Goal: Register for event/course

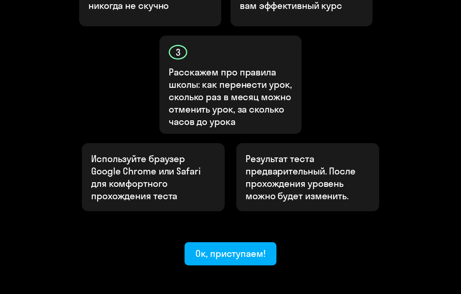
scroll to position [360, 0]
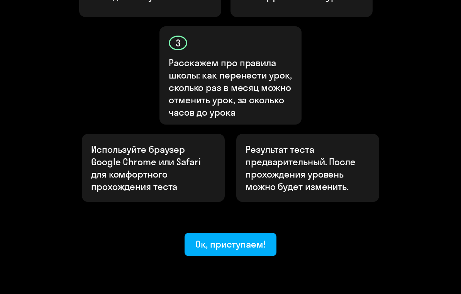
click at [234, 238] on div "Ок, приступаем!" at bounding box center [231, 244] width 70 height 12
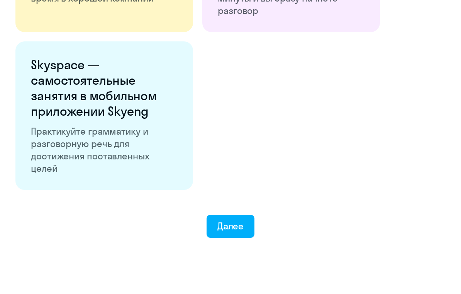
scroll to position [1417, 0]
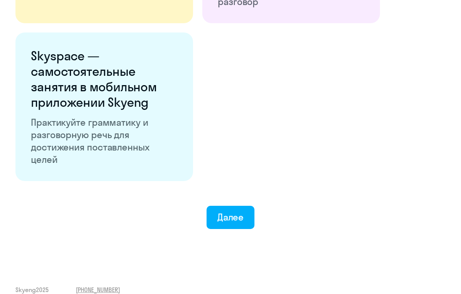
click at [235, 219] on div "Далее" at bounding box center [231, 217] width 27 height 12
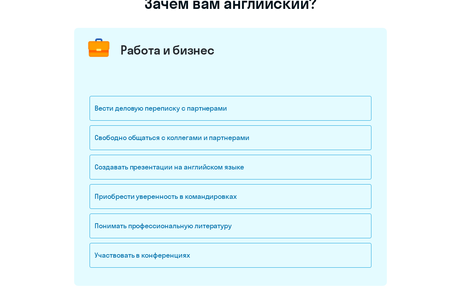
scroll to position [73, 0]
click at [247, 109] on div "Вести деловую переписку с партнерами" at bounding box center [231, 108] width 282 height 25
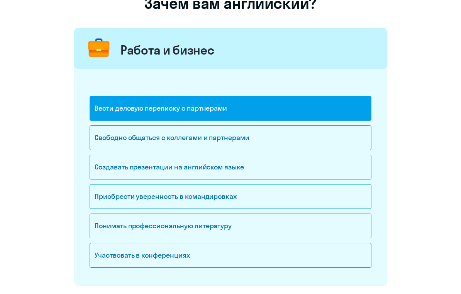
click at [268, 135] on div "Свободно общаться с коллегами и партнерами" at bounding box center [231, 137] width 282 height 25
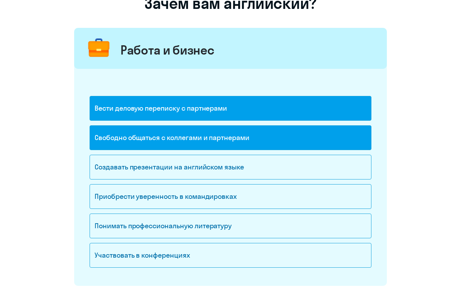
click at [286, 169] on div "Создавать презентации на английском языке" at bounding box center [231, 167] width 282 height 25
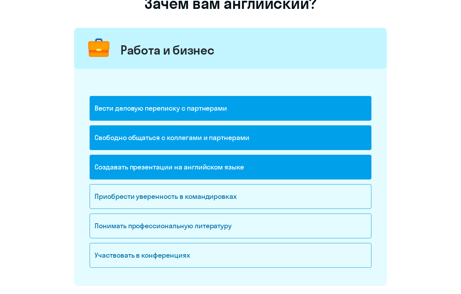
click at [243, 231] on div "Понимать профессиональную литературу" at bounding box center [231, 225] width 282 height 25
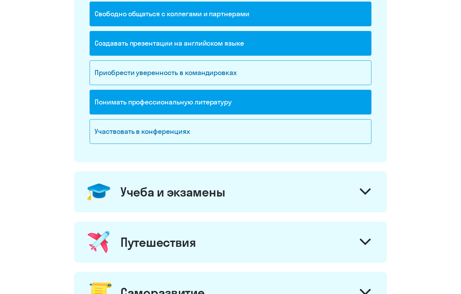
scroll to position [204, 0]
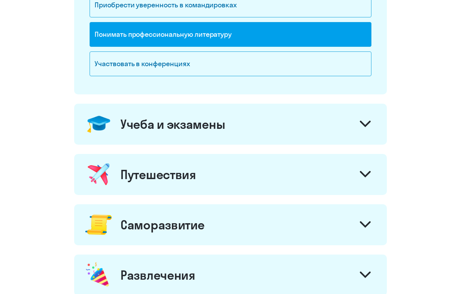
click at [366, 124] on icon at bounding box center [365, 124] width 11 height 7
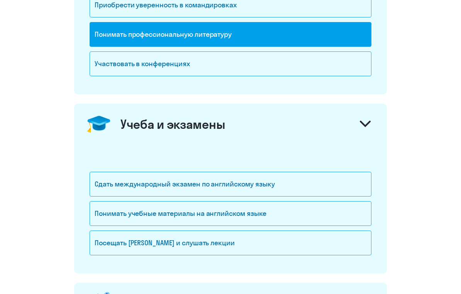
click at [284, 184] on div "Сдать международный экзамен по английскому языку" at bounding box center [231, 184] width 282 height 25
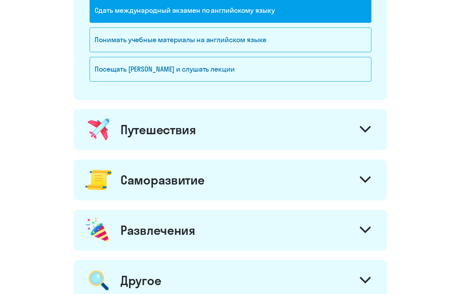
scroll to position [437, 0]
click at [366, 130] on icon at bounding box center [365, 129] width 11 height 7
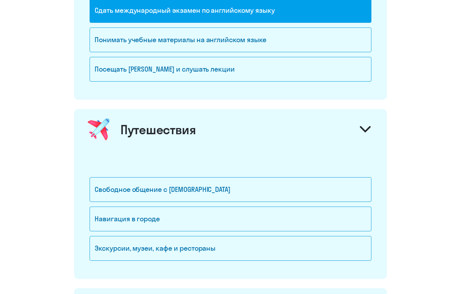
click at [282, 250] on div "Экскурсии, музеи, кафе и рестораны" at bounding box center [231, 248] width 282 height 25
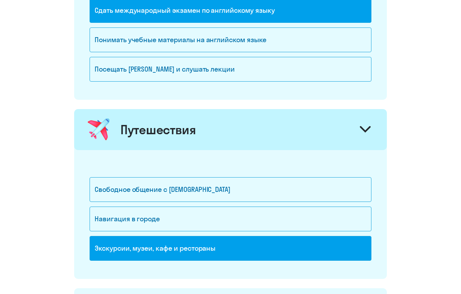
click at [287, 190] on div "Свободное общение с [DEMOGRAPHIC_DATA]" at bounding box center [231, 189] width 282 height 25
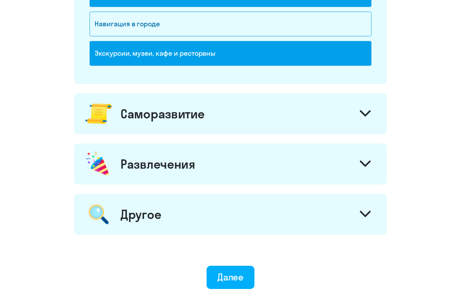
click at [369, 114] on icon at bounding box center [365, 114] width 11 height 7
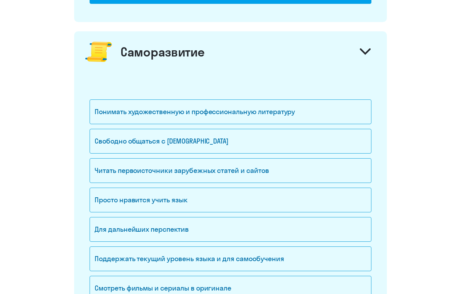
scroll to position [694, 0]
click at [305, 137] on div "Свободно общаться с [DEMOGRAPHIC_DATA]" at bounding box center [231, 141] width 282 height 25
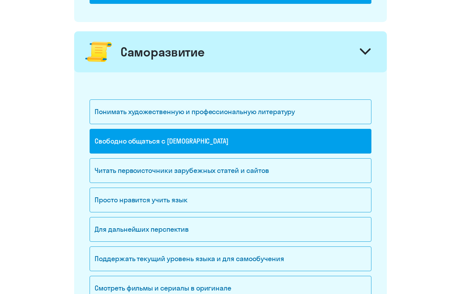
click at [320, 172] on div "Читать первоисточники зарубежных статей и сайтов" at bounding box center [231, 170] width 282 height 25
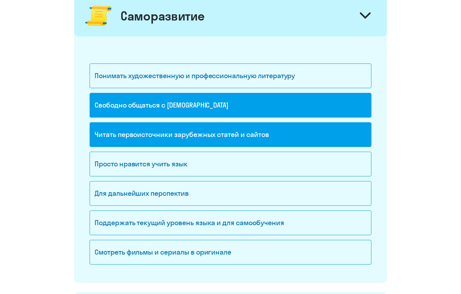
scroll to position [730, 0]
click at [327, 194] on div "Для дальнейших перспектив" at bounding box center [231, 193] width 282 height 25
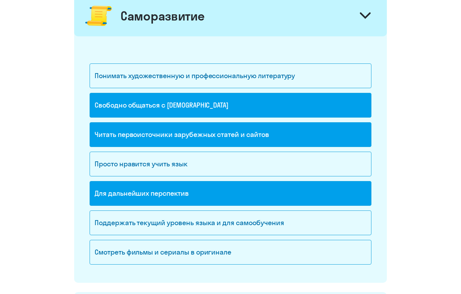
click at [296, 249] on div "Смотреть фильмы и сериалы в оригинале" at bounding box center [231, 252] width 282 height 25
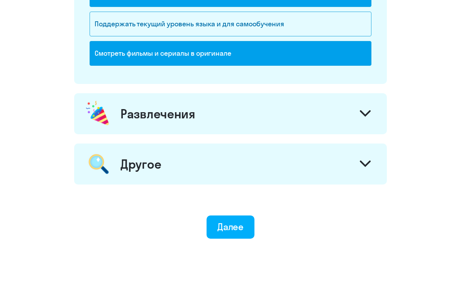
scroll to position [935, 0]
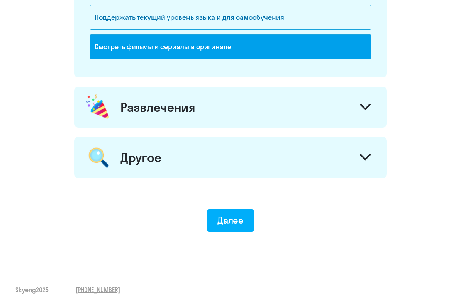
click at [369, 107] on icon at bounding box center [365, 107] width 11 height 7
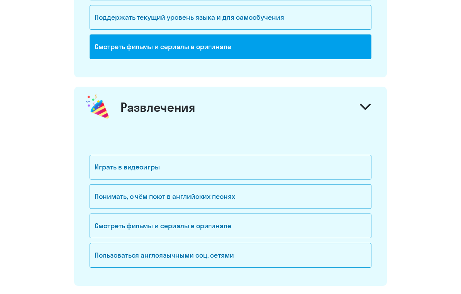
click at [320, 196] on div "Понимать, о чём поют в английских песнях" at bounding box center [231, 196] width 282 height 25
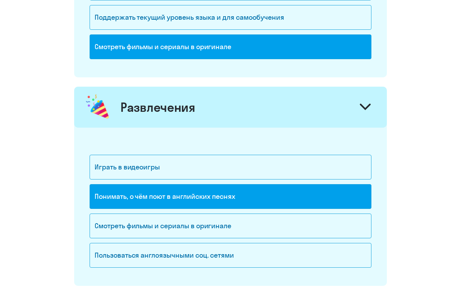
click at [313, 221] on div "Смотреть фильмы и сериалы в оригинале" at bounding box center [231, 225] width 282 height 25
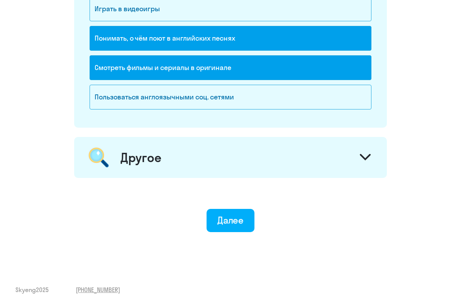
scroll to position [1092, 0]
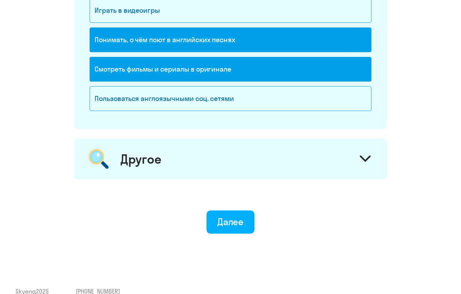
click at [365, 155] on div at bounding box center [365, 159] width 19 height 19
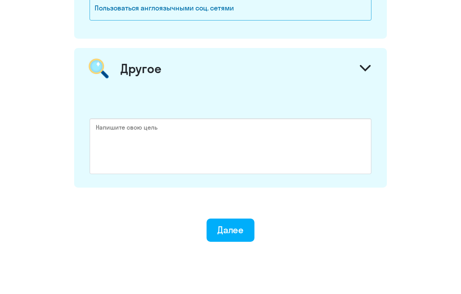
scroll to position [1192, 0]
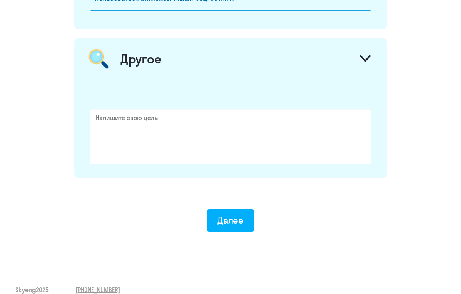
click at [233, 218] on div "Далее" at bounding box center [231, 220] width 27 height 12
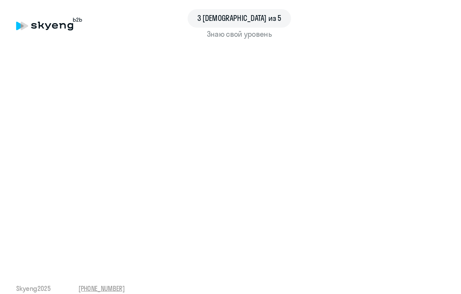
scroll to position [12, 0]
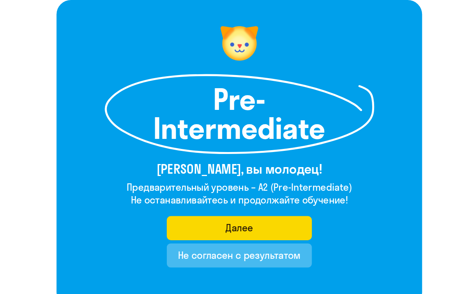
scroll to position [53, 0]
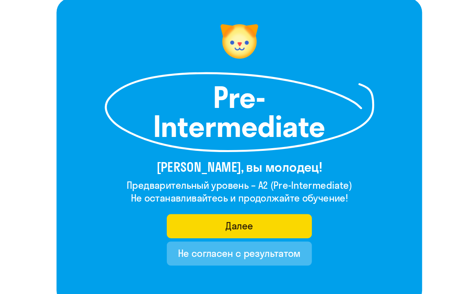
click at [263, 211] on button "Далее" at bounding box center [231, 217] width 140 height 23
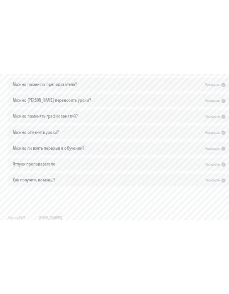
scroll to position [710, 0]
